Goal: Information Seeking & Learning: Learn about a topic

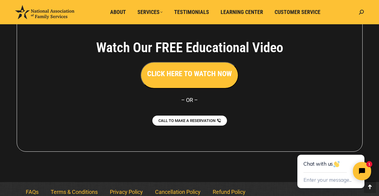
scroll to position [1384, 0]
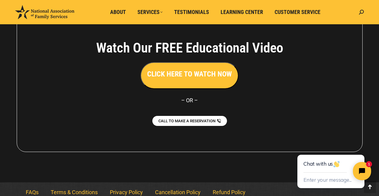
click at [35, 186] on link "FAQs" at bounding box center [32, 192] width 25 height 14
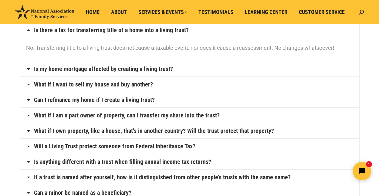
scroll to position [65, 0]
click at [270, 150] on h4 "Will a Living Trust protect someone from Federal Inheritance Tax?" at bounding box center [189, 145] width 339 height 15
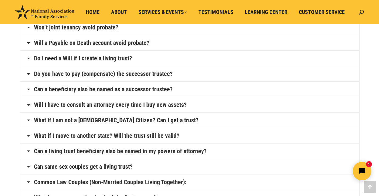
scroll to position [288, 0]
click at [270, 130] on h4 "What if I move to another state? Will the trust still be valid?" at bounding box center [189, 135] width 339 height 15
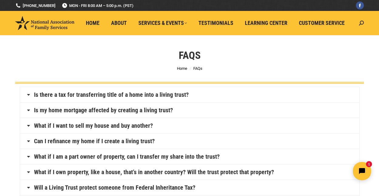
scroll to position [0, 0]
click at [176, 93] on link "Is there a tax for transferring title of a home into a living trust?" at bounding box center [111, 95] width 155 height 6
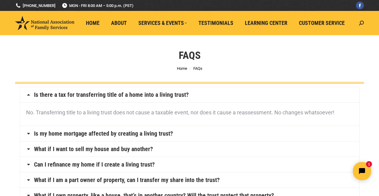
click at [141, 149] on link "What if I want to sell my house and buy another?" at bounding box center [93, 149] width 119 height 6
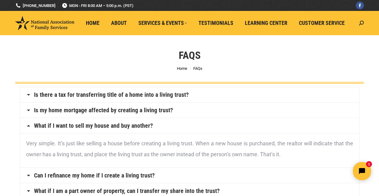
click at [141, 149] on p "Very simple. It’s just like selling a house before creating a living trust. Whe…" at bounding box center [189, 149] width 327 height 22
click at [275, 23] on span "Learning Center" at bounding box center [266, 23] width 42 height 7
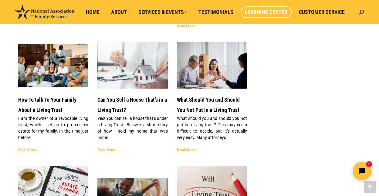
scroll to position [716, 0]
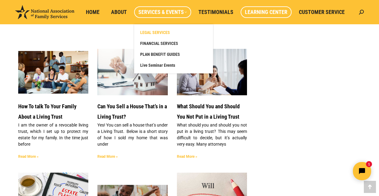
click at [161, 33] on span "LEGAL SERVICES" at bounding box center [155, 32] width 30 height 5
